Goal: Check status

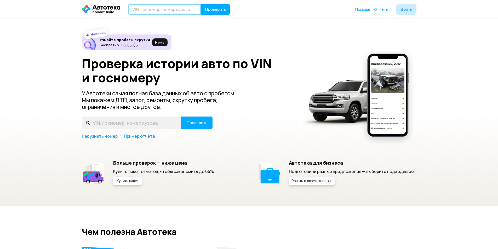
click at [142, 10] on input "text" at bounding box center [164, 9] width 73 height 10
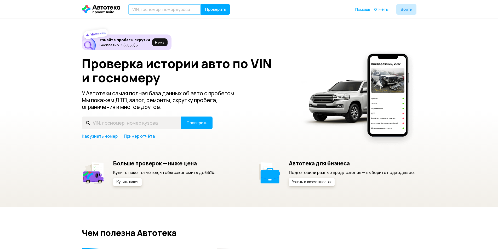
click at [141, 8] on input "text" at bounding box center [164, 9] width 73 height 10
click at [164, 10] on input "text" at bounding box center [164, 9] width 73 height 10
paste input "[US_VEHICLE_IDENTIFICATION_NUMBER]"
type input "[US_VEHICLE_IDENTIFICATION_NUMBER]"
click at [216, 8] on span "Проверить" at bounding box center [215, 9] width 21 height 4
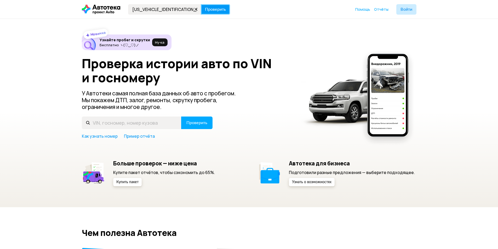
click at [213, 9] on span "Проверить" at bounding box center [215, 9] width 21 height 4
click at [208, 9] on span "Проверить" at bounding box center [215, 9] width 21 height 4
click at [111, 7] on icon at bounding box center [101, 9] width 38 height 9
drag, startPoint x: 140, startPoint y: 9, endPoint x: 144, endPoint y: 11, distance: 5.1
click at [140, 9] on input "text" at bounding box center [164, 9] width 73 height 10
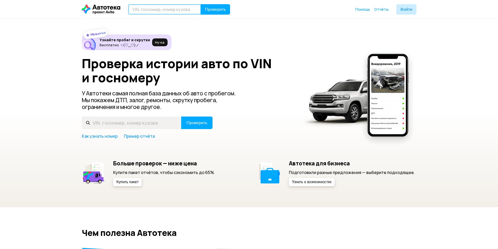
paste input "[US_VEHICLE_IDENTIFICATION_NUMBER]"
type input "[US_VEHICLE_IDENTIFICATION_NUMBER]"
click at [215, 8] on span "Проверить" at bounding box center [215, 9] width 21 height 4
